Goal: Find specific page/section: Find specific page/section

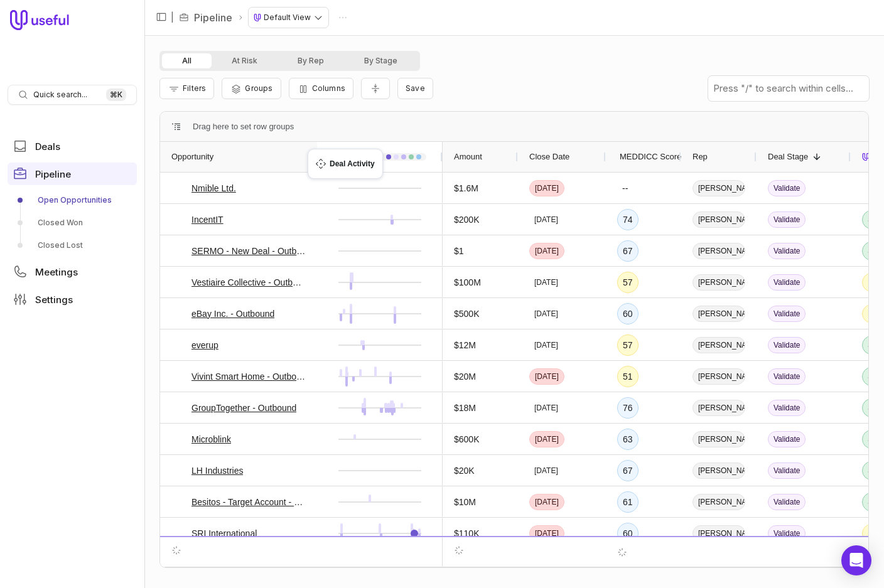
drag, startPoint x: 222, startPoint y: 156, endPoint x: 314, endPoint y: 156, distance: 91.6
click at [286, 19] on html "Quick search... ⌘ K Deals Pipeline Open Opportunities Closed Won Closed Lost Me…" at bounding box center [442, 294] width 884 height 588
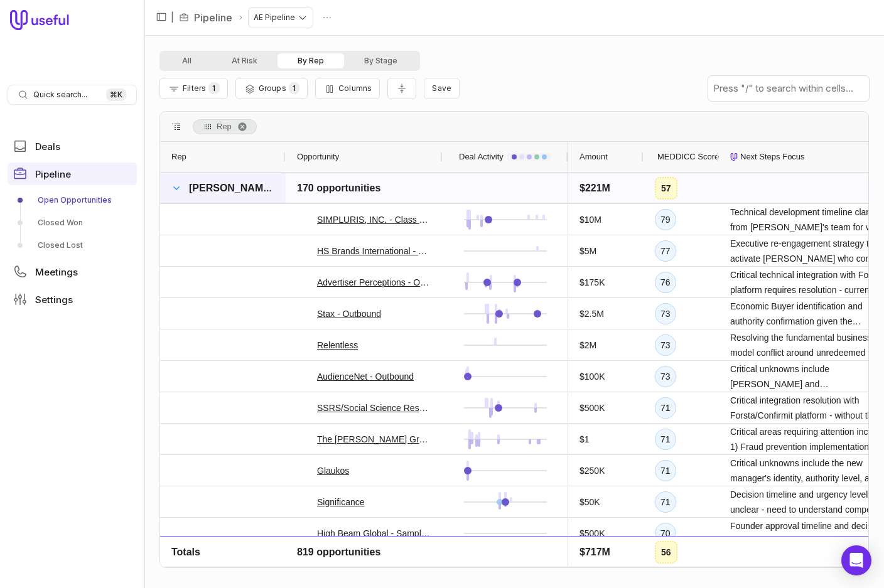
click at [174, 188] on span at bounding box center [176, 188] width 10 height 10
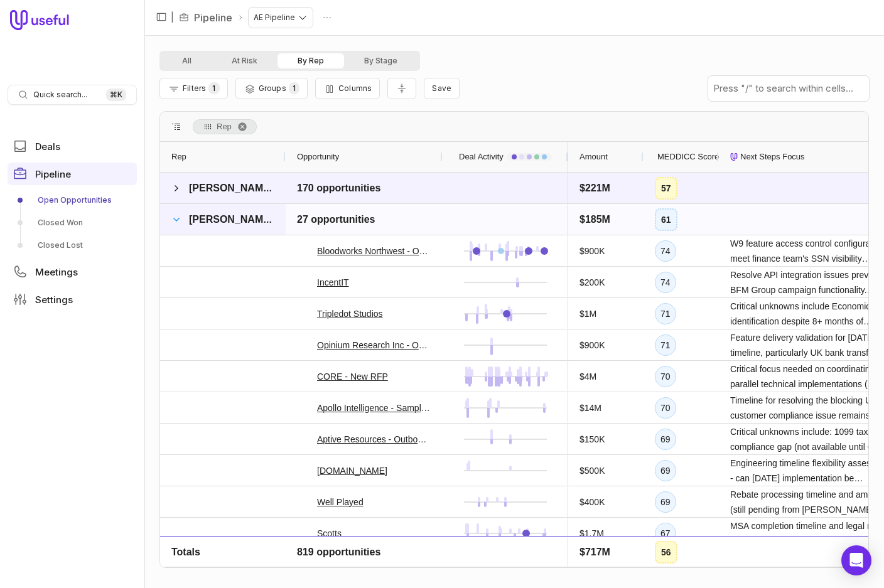
click at [177, 222] on span at bounding box center [176, 220] width 10 height 10
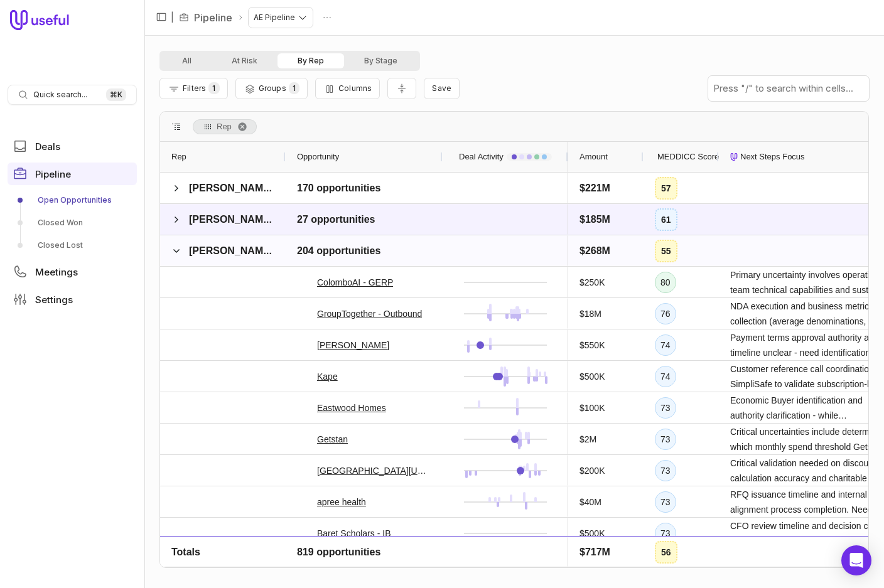
drag, startPoint x: 176, startPoint y: 247, endPoint x: 28, endPoint y: 48, distance: 248.0
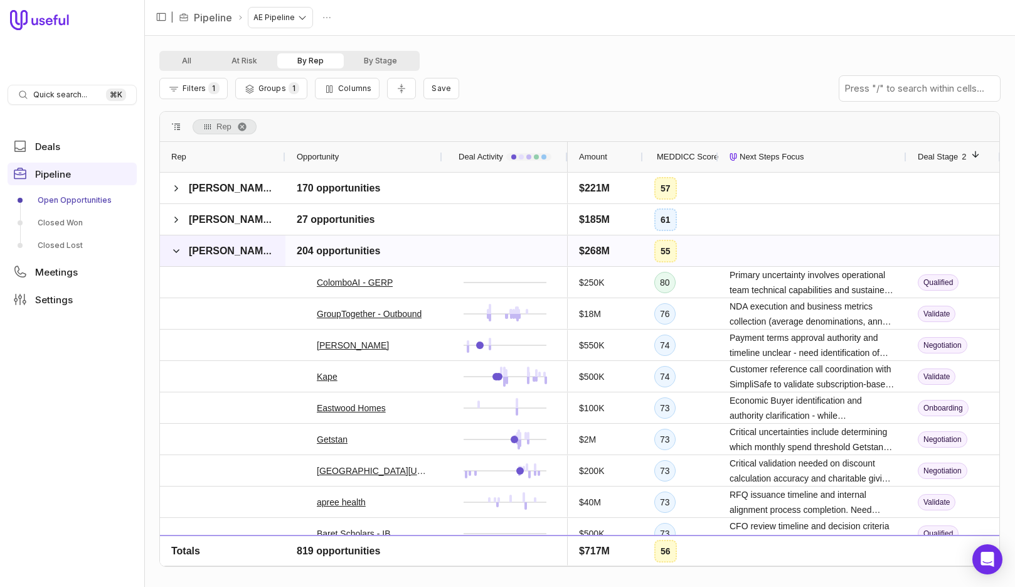
click at [176, 249] on span at bounding box center [176, 251] width 10 height 10
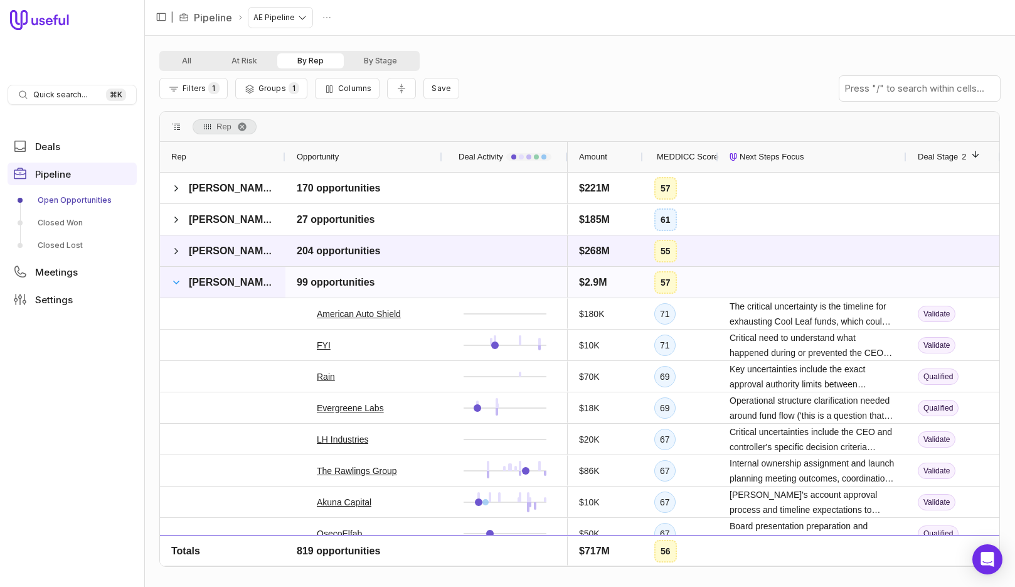
click at [176, 283] on span at bounding box center [176, 282] width 10 height 10
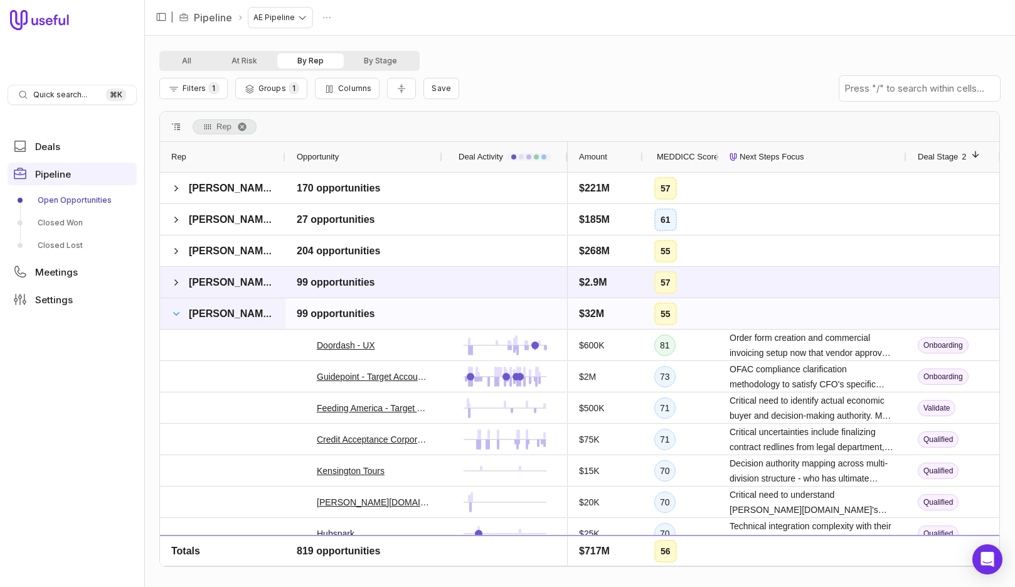
click at [178, 312] on span at bounding box center [176, 314] width 10 height 10
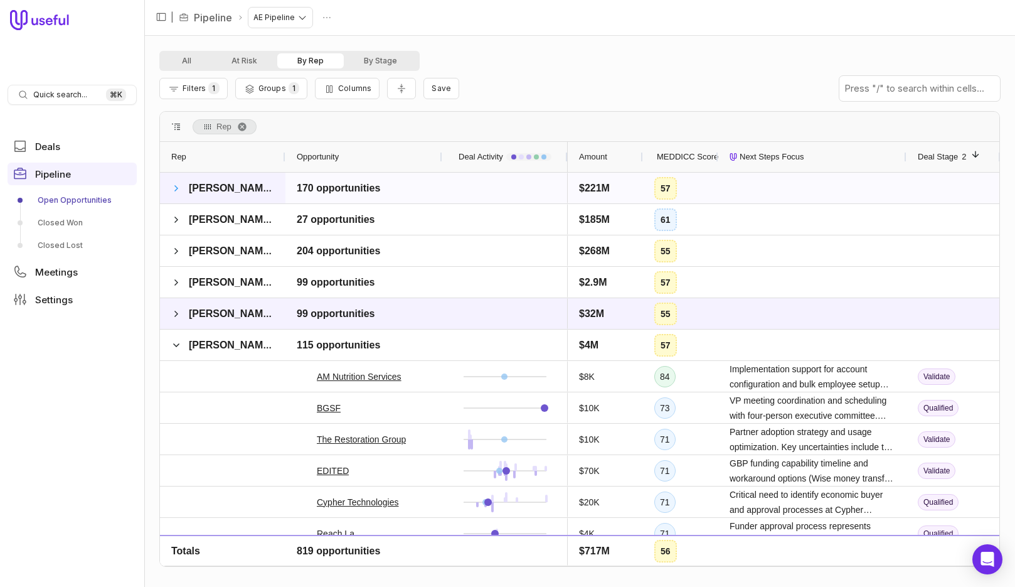
click at [173, 187] on span at bounding box center [176, 188] width 10 height 10
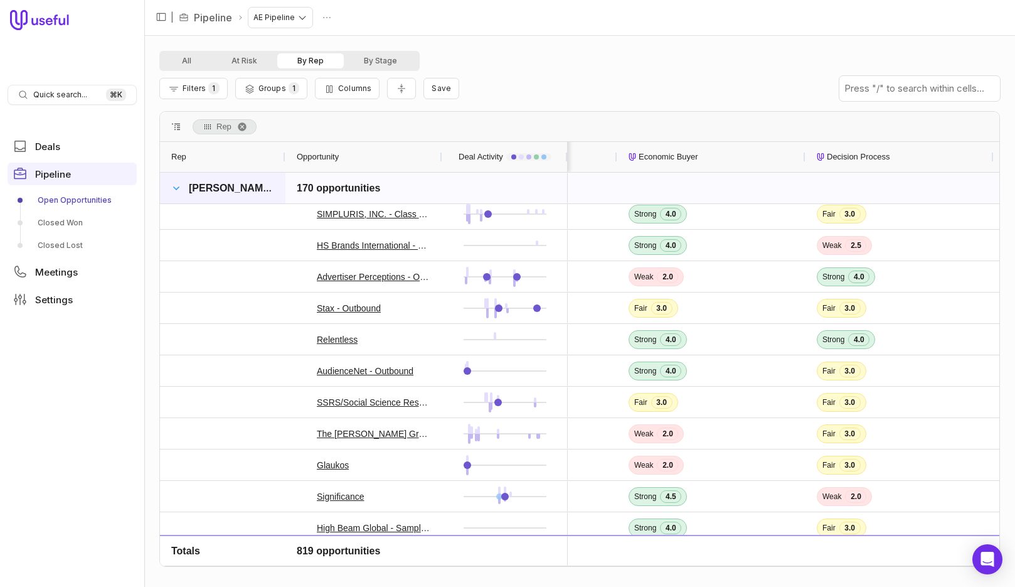
click at [178, 190] on span at bounding box center [176, 188] width 10 height 10
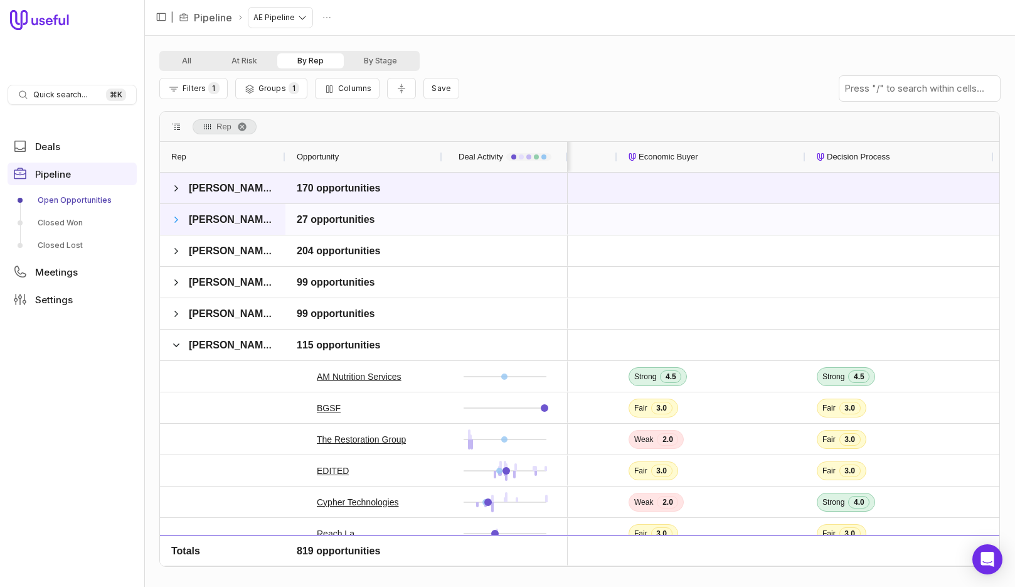
click at [173, 222] on span at bounding box center [176, 220] width 10 height 10
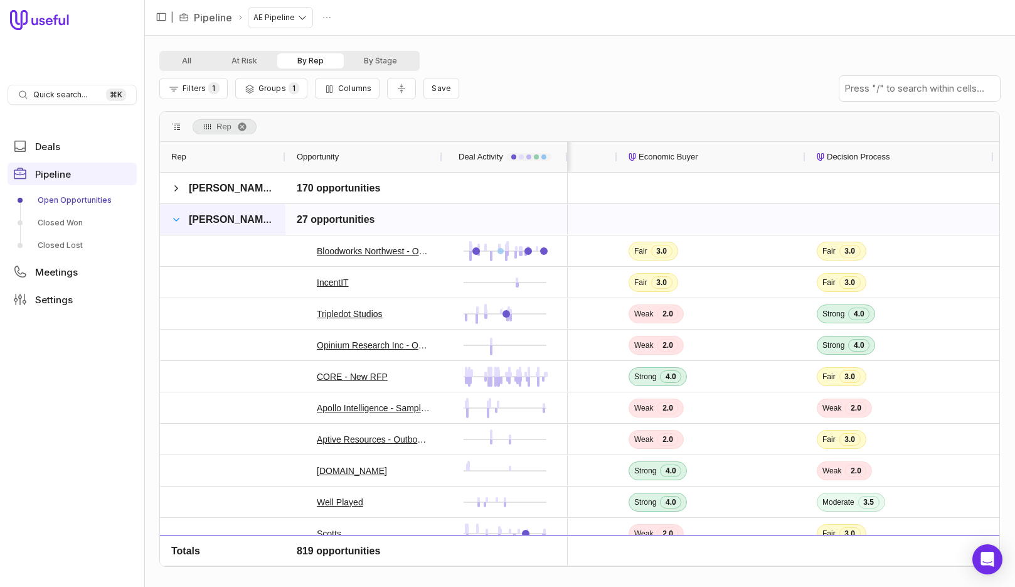
click at [178, 218] on span at bounding box center [176, 220] width 10 height 10
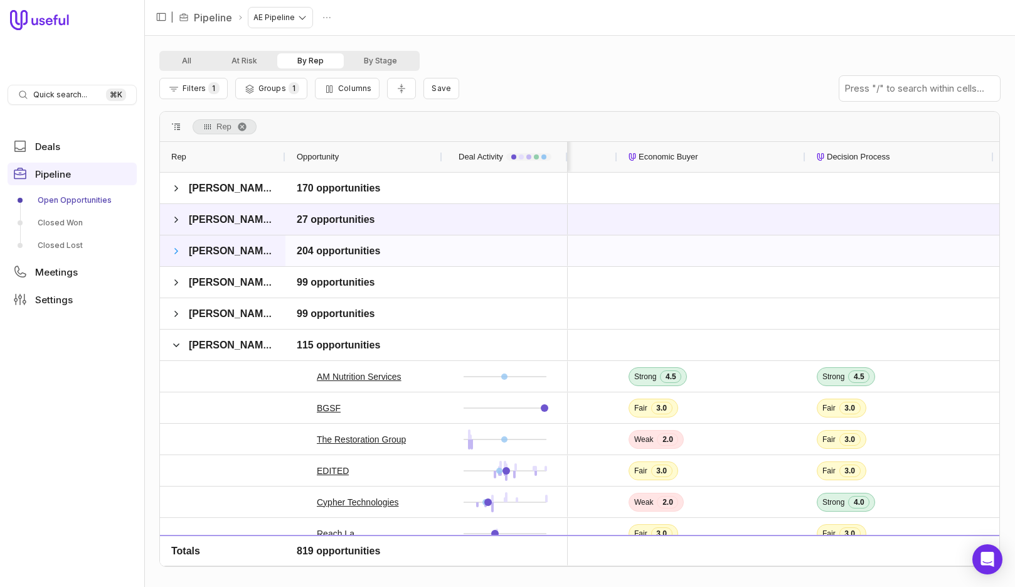
click at [178, 249] on span at bounding box center [176, 251] width 10 height 10
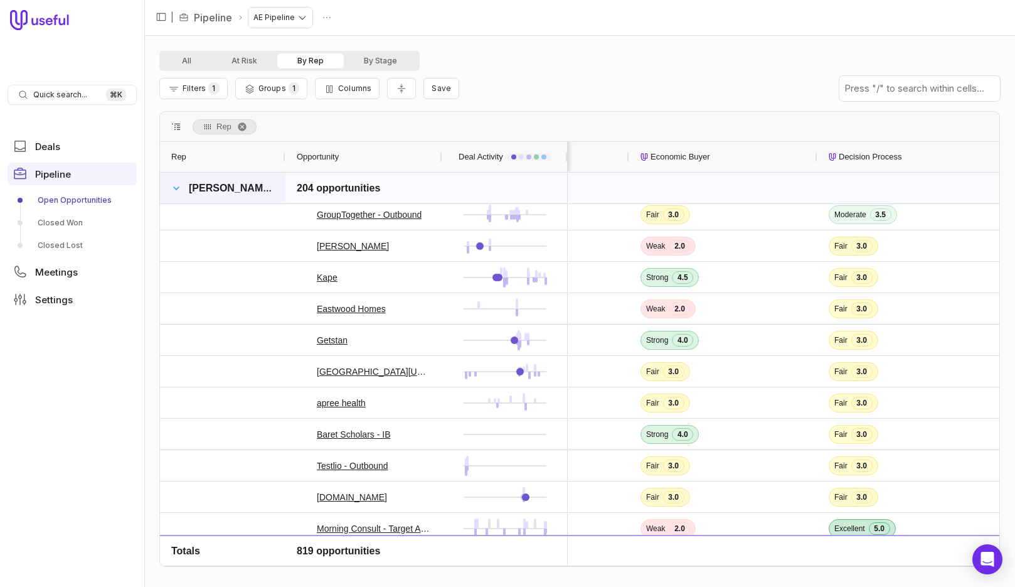
click at [178, 187] on span at bounding box center [176, 188] width 10 height 10
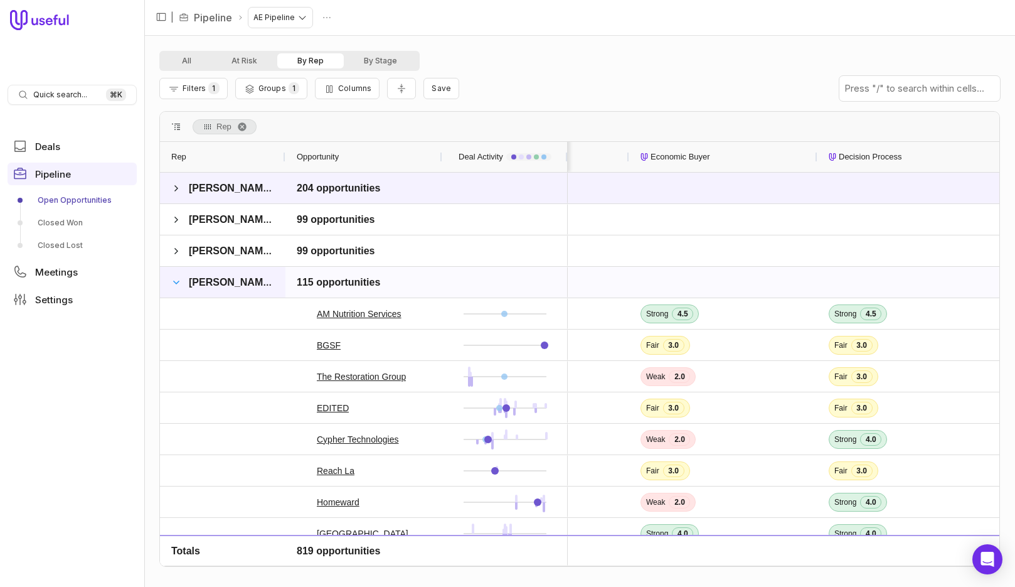
click at [180, 283] on span at bounding box center [176, 282] width 10 height 10
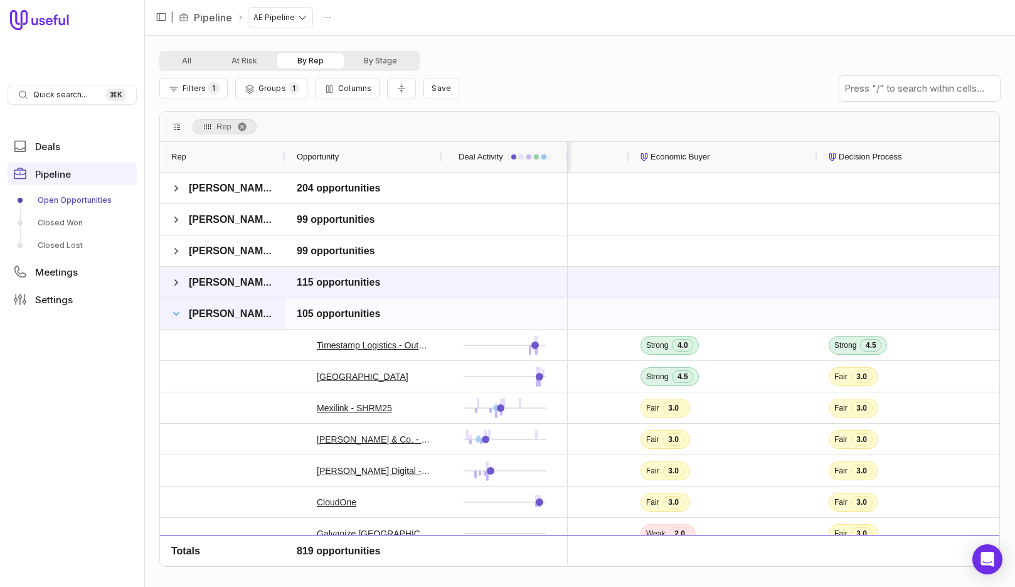
click at [174, 315] on span at bounding box center [176, 314] width 10 height 10
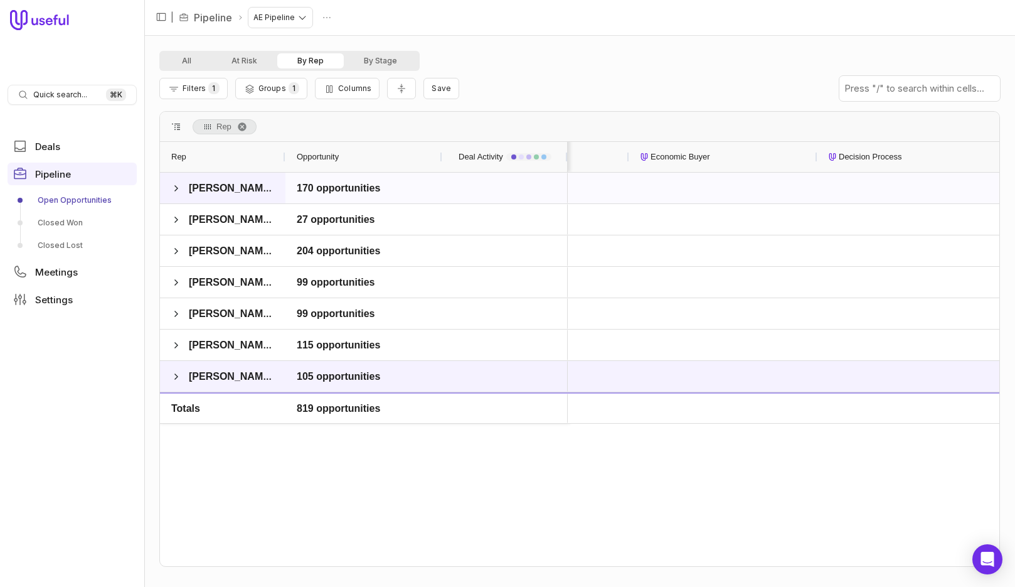
click at [169, 185] on div "[PERSON_NAME]" at bounding box center [222, 188] width 125 height 31
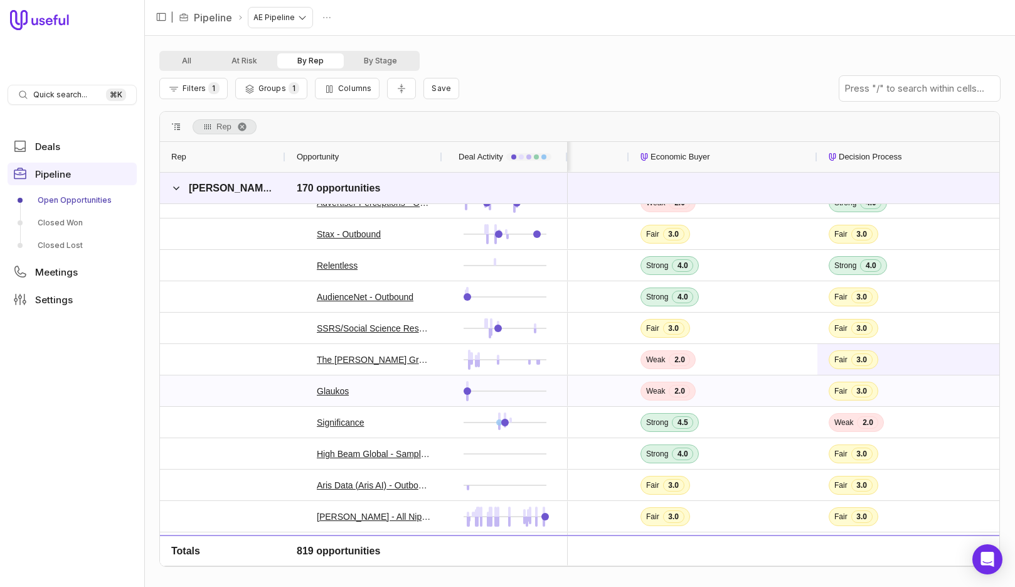
scroll to position [81, 0]
click at [178, 186] on span at bounding box center [176, 188] width 10 height 10
